Goal: Task Accomplishment & Management: Manage account settings

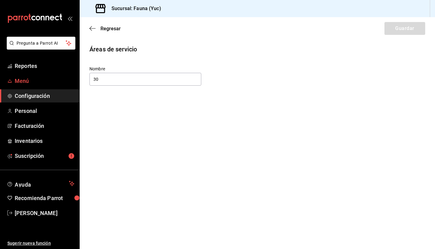
type input "3"
click at [25, 70] on span "Reportes" at bounding box center [45, 66] width 60 height 8
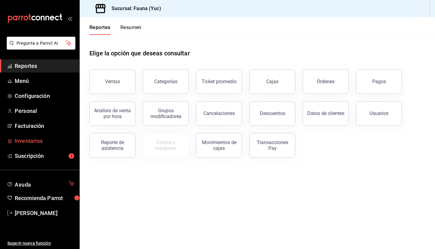
click at [44, 141] on span "Inventarios" at bounding box center [45, 141] width 60 height 8
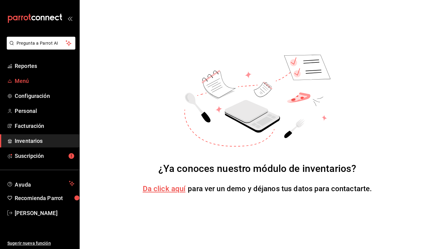
click at [26, 79] on span "Menú" at bounding box center [45, 81] width 60 height 8
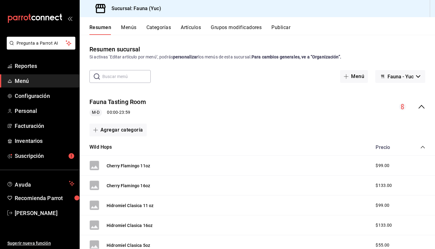
click at [192, 25] on button "Artículos" at bounding box center [191, 29] width 20 height 10
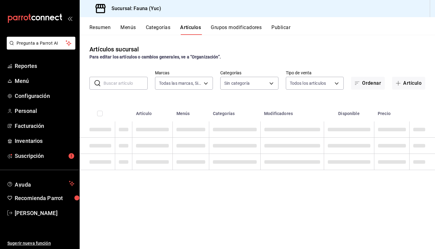
type input "95ae7ea6-d606-4fbc-ae9f-7f3ce95ed033"
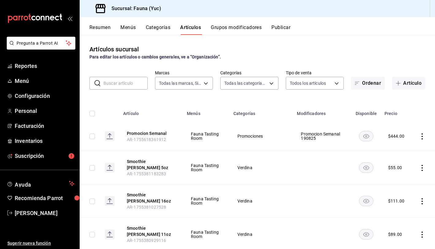
type input "7199fe71-9f49-491c-9eb5-f8f510207ec4,aec1dd0c-f475-4e09-a2b4-432f5a7fae89,8abf2…"
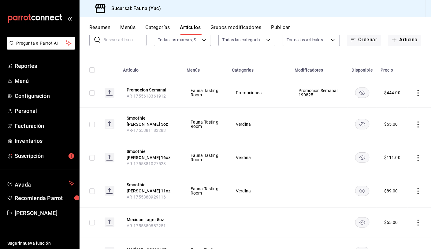
scroll to position [35, 0]
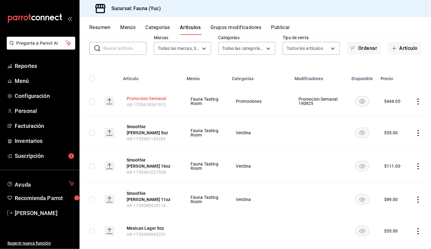
click at [154, 98] on button "Promocion Semanal" at bounding box center [151, 99] width 49 height 6
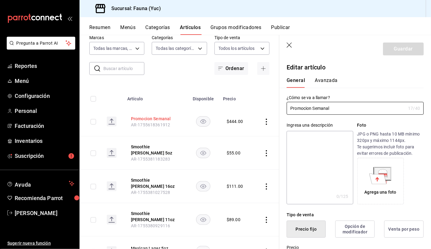
type input "$444.00"
radio input "false"
radio input "true"
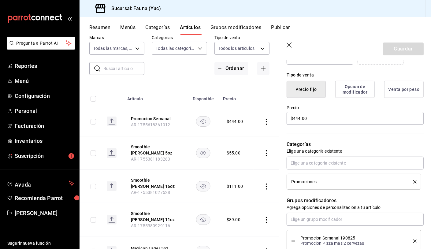
scroll to position [143, 0]
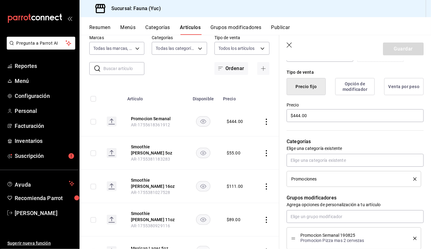
click at [350, 86] on button "Opción de modificador" at bounding box center [355, 86] width 39 height 17
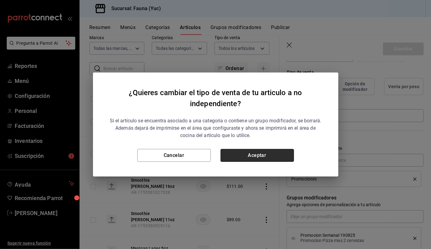
click at [253, 158] on button "Aceptar" at bounding box center [257, 155] width 73 height 13
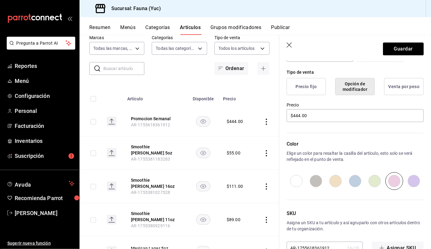
scroll to position [160, 0]
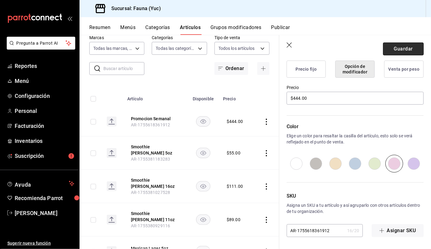
click at [393, 54] on button "Guardar" at bounding box center [403, 49] width 41 height 13
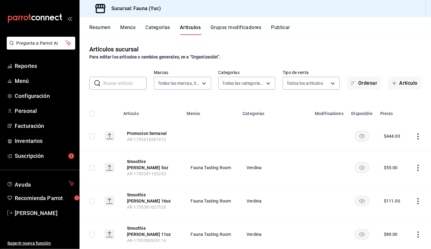
click at [231, 30] on button "Grupos modificadores" at bounding box center [236, 29] width 51 height 10
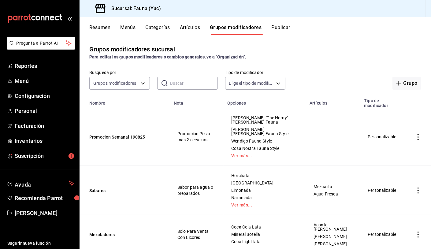
scroll to position [65, 0]
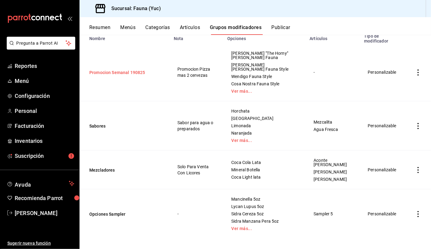
click at [124, 73] on button "Promocion Semanal 190825" at bounding box center [125, 72] width 73 height 6
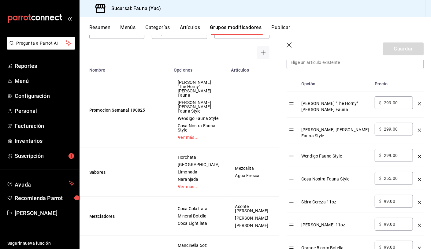
scroll to position [189, 0]
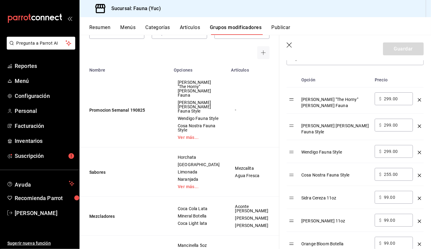
click at [397, 97] on input "299.00" at bounding box center [396, 99] width 25 height 6
type input "2.00"
type input "0.00"
click at [401, 123] on input "299.00" at bounding box center [396, 125] width 25 height 6
type input "2.00"
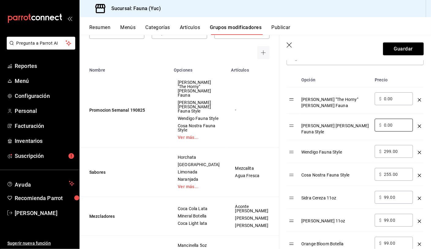
type input "0.00"
click at [396, 148] on div "​ $ 299.00 ​" at bounding box center [394, 151] width 38 height 13
click at [396, 148] on input "299.00" at bounding box center [396, 151] width 25 height 6
type input "2.00"
type input "0.00"
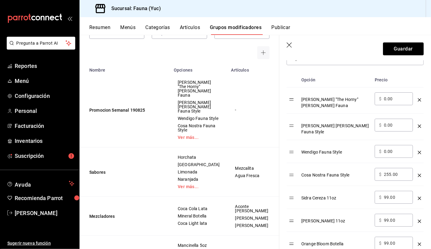
click at [398, 171] on input "255.00" at bounding box center [396, 174] width 25 height 6
type input "2.00"
type input "0.00"
click at [397, 194] on input "99.00" at bounding box center [396, 197] width 25 height 6
type input "9.00"
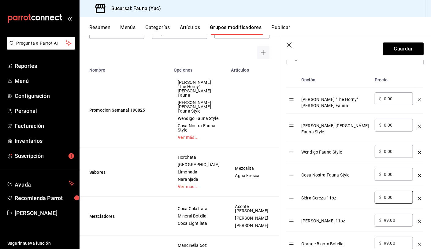
type input "0.00"
click at [396, 217] on input "99.00" at bounding box center [396, 220] width 25 height 6
click at [388, 217] on input "99.00" at bounding box center [396, 220] width 25 height 6
type input "9.00"
click at [386, 217] on input "9.00" at bounding box center [396, 220] width 25 height 6
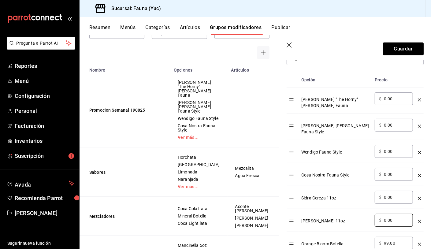
type input "0.00"
click at [394, 240] on input "99.00" at bounding box center [396, 243] width 25 height 6
type input "9.00"
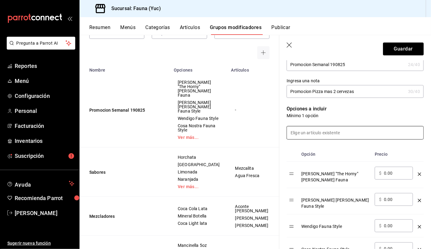
scroll to position [107, 0]
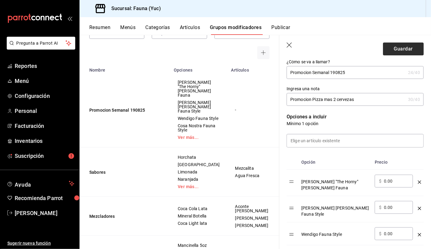
type input "0.00"
click at [389, 51] on button "Guardar" at bounding box center [403, 49] width 41 height 13
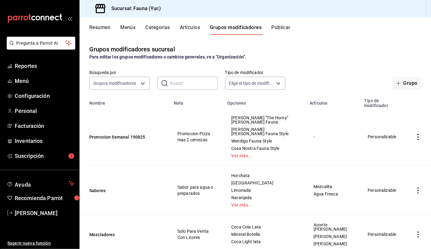
click at [283, 28] on button "Publicar" at bounding box center [281, 29] width 19 height 10
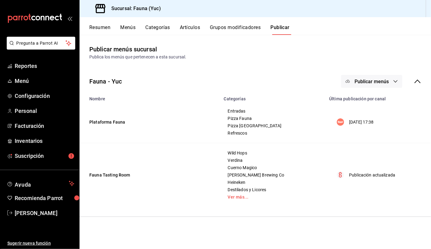
click at [189, 26] on button "Artículos" at bounding box center [190, 29] width 20 height 10
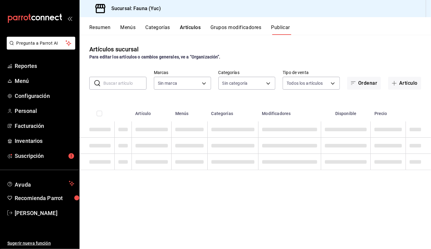
type input "95ae7ea6-d606-4fbc-ae9f-7f3ce95ed033"
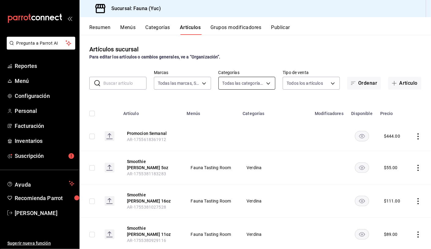
type input "7199fe71-9f49-491c-9eb5-f8f510207ec4,aec1dd0c-f475-4e09-a2b4-432f5a7fae89,8abf2…"
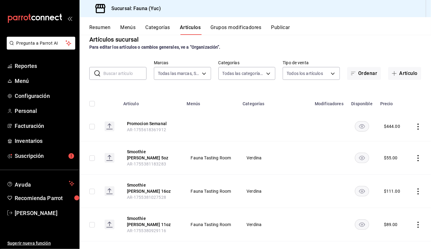
scroll to position [14, 0]
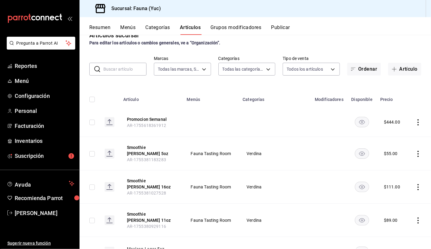
click at [282, 28] on button "Publicar" at bounding box center [280, 29] width 19 height 10
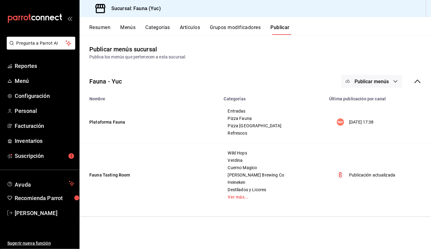
click at [372, 84] on span "Publicar menús" at bounding box center [372, 82] width 34 height 6
click at [369, 117] on span "Punto de venta" at bounding box center [380, 118] width 29 height 6
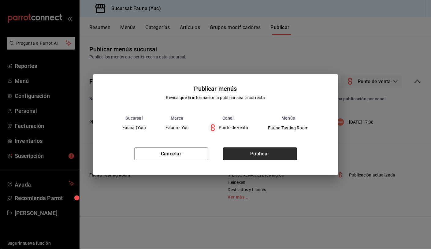
click at [264, 152] on button "Publicar" at bounding box center [260, 154] width 74 height 13
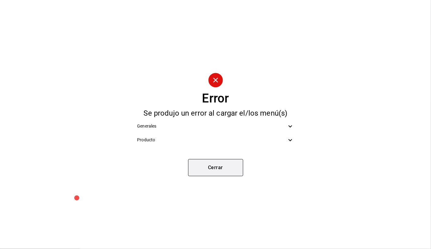
click at [204, 166] on button "Cerrar" at bounding box center [215, 167] width 55 height 17
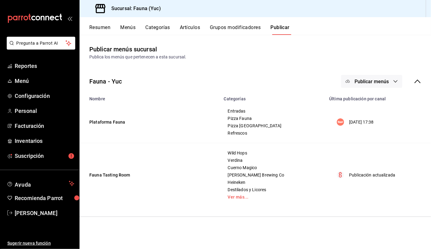
click at [219, 26] on button "Grupos modificadores" at bounding box center [235, 29] width 51 height 10
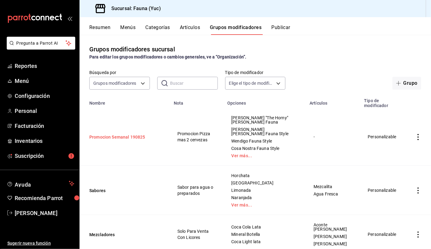
click at [140, 135] on button "Promocion Semanal 190825" at bounding box center [125, 137] width 73 height 6
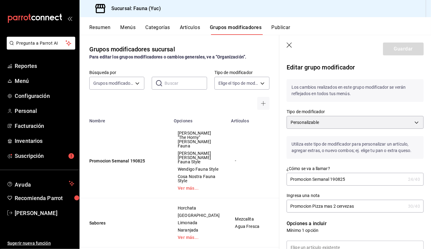
click at [189, 27] on button "Artículos" at bounding box center [190, 29] width 20 height 10
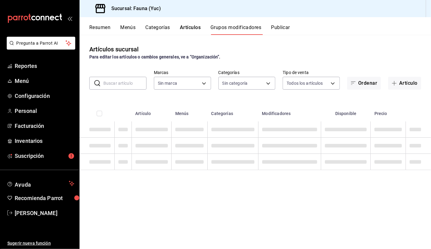
type input "95ae7ea6-d606-4fbc-ae9f-7f3ce95ed033"
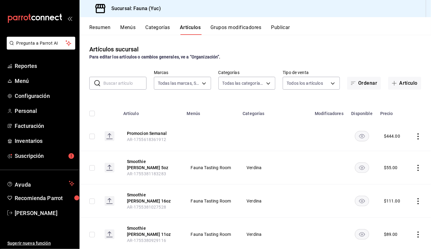
type input "95ae7ea6-d606-4fbc-ae9f-7f3ce95ed033"
type input "7199fe71-9f49-491c-9eb5-f8f510207ec4,aec1dd0c-f475-4e09-a2b4-432f5a7fae89,8abf2…"
click at [155, 135] on button "Promocion Semanal" at bounding box center [151, 133] width 49 height 6
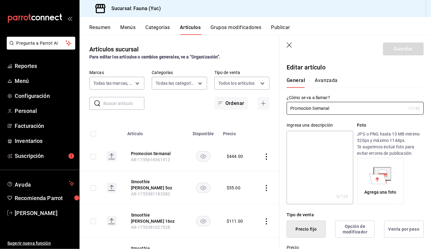
type input "$444.00"
radio input "false"
radio input "true"
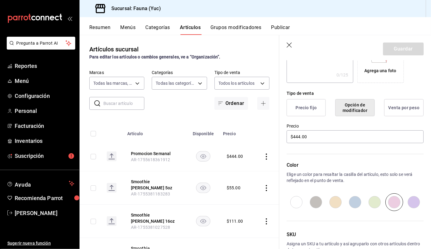
scroll to position [152, 0]
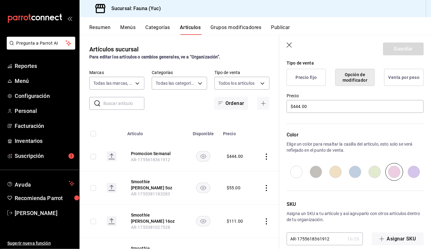
click at [301, 76] on button "Precio fijo" at bounding box center [306, 77] width 39 height 17
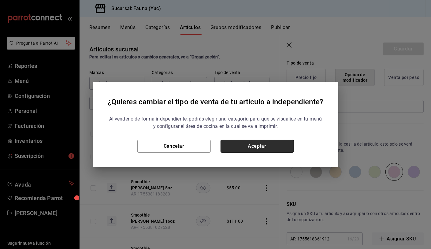
click at [263, 145] on button "Aceptar" at bounding box center [257, 146] width 73 height 13
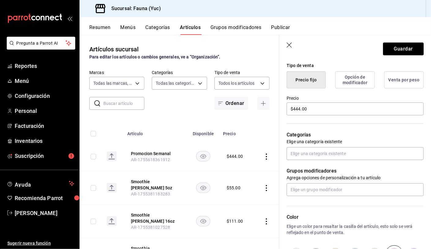
scroll to position [149, 0]
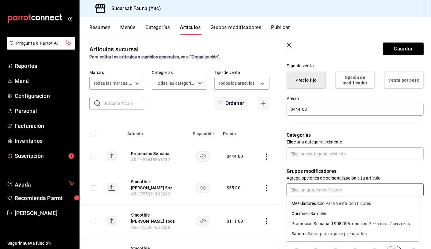
click at [343, 189] on input "text" at bounding box center [355, 190] width 137 height 13
click at [326, 224] on div "Promocion Semanal 190825" at bounding box center [319, 224] width 55 height 6
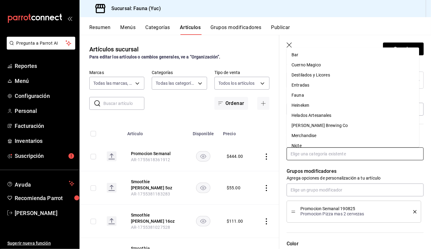
click at [333, 155] on input "text" at bounding box center [355, 154] width 137 height 13
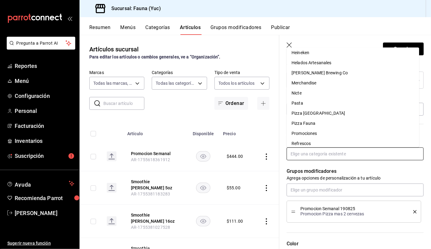
scroll to position [50, 0]
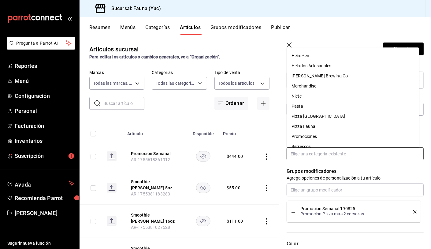
click at [333, 130] on li "Pizza Fauna" at bounding box center [353, 127] width 133 height 10
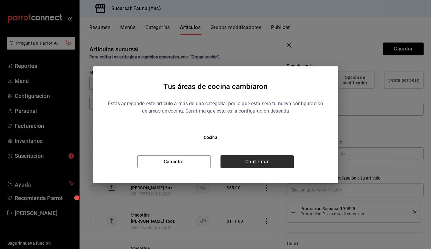
click at [267, 159] on button "Confirmar" at bounding box center [257, 162] width 73 height 13
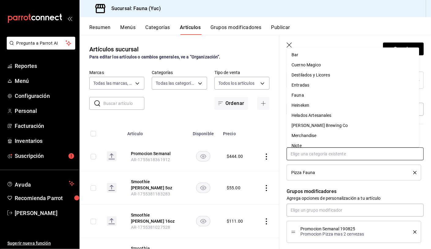
click at [340, 156] on input "text" at bounding box center [355, 154] width 137 height 13
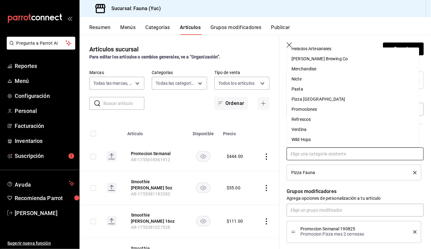
scroll to position [0, 0]
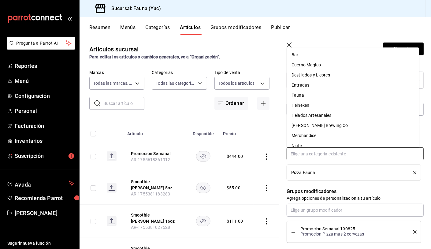
click at [305, 97] on li "Fauna" at bounding box center [353, 96] width 133 height 10
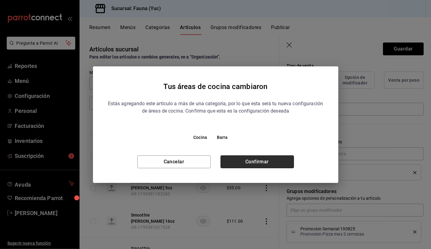
click at [269, 161] on button "Confirmar" at bounding box center [257, 162] width 73 height 13
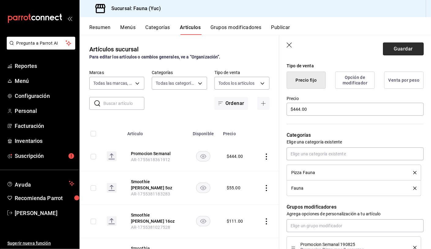
click at [397, 49] on button "Guardar" at bounding box center [403, 49] width 41 height 13
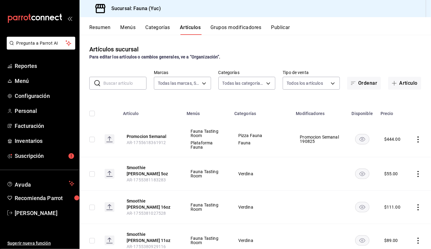
click at [418, 139] on icon "actions" at bounding box center [418, 140] width 1 height 6
click at [390, 151] on span "Editar" at bounding box center [396, 153] width 16 height 6
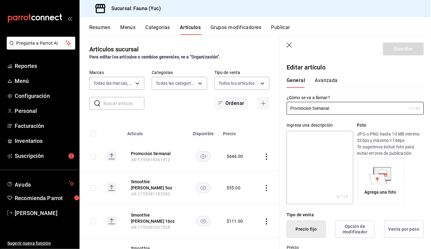
type input "$444.00"
radio input "false"
radio input "true"
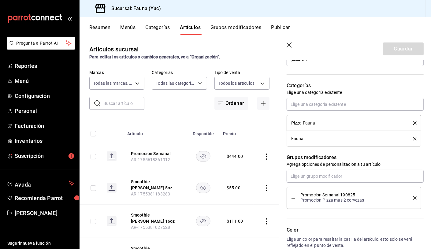
scroll to position [199, 0]
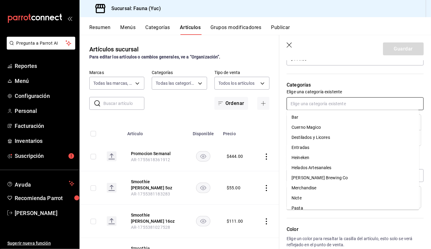
click at [356, 103] on input "text" at bounding box center [355, 103] width 137 height 13
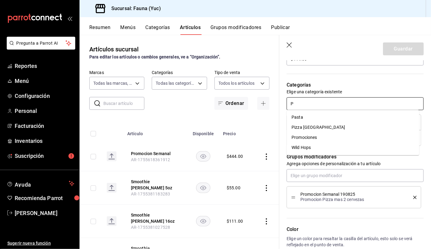
type input "PR"
click at [339, 118] on li "Promociones" at bounding box center [353, 117] width 133 height 10
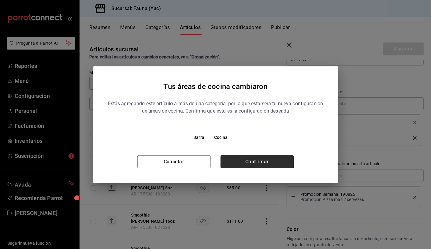
click at [272, 159] on button "Confirmar" at bounding box center [257, 162] width 73 height 13
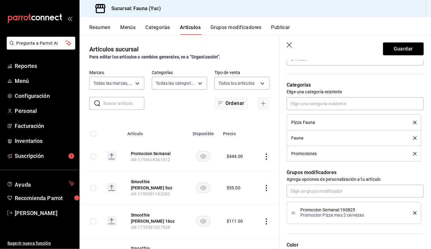
click at [412, 139] on div "Fauna" at bounding box center [354, 138] width 126 height 7
click at [414, 138] on icon "delete" at bounding box center [415, 138] width 3 height 3
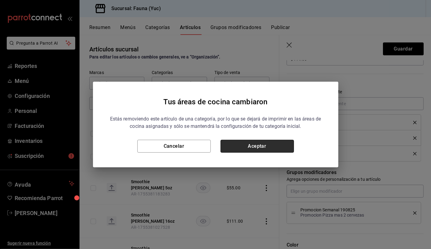
click at [251, 147] on button "Aceptar" at bounding box center [257, 146] width 73 height 13
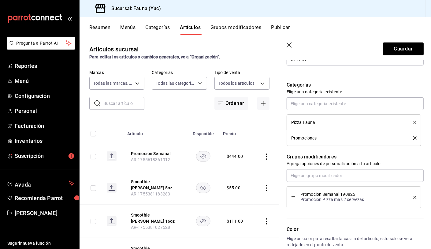
click at [414, 121] on icon "delete" at bounding box center [415, 122] width 3 height 3
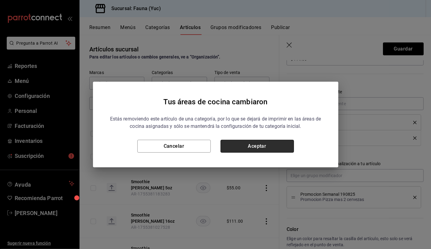
click at [266, 145] on button "Aceptar" at bounding box center [257, 146] width 73 height 13
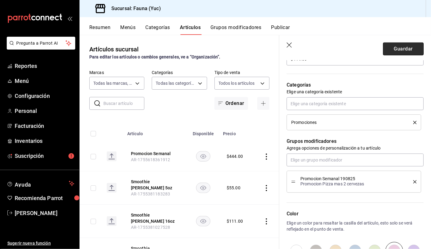
click at [388, 53] on button "Guardar" at bounding box center [403, 49] width 41 height 13
